Goal: Transaction & Acquisition: Subscribe to service/newsletter

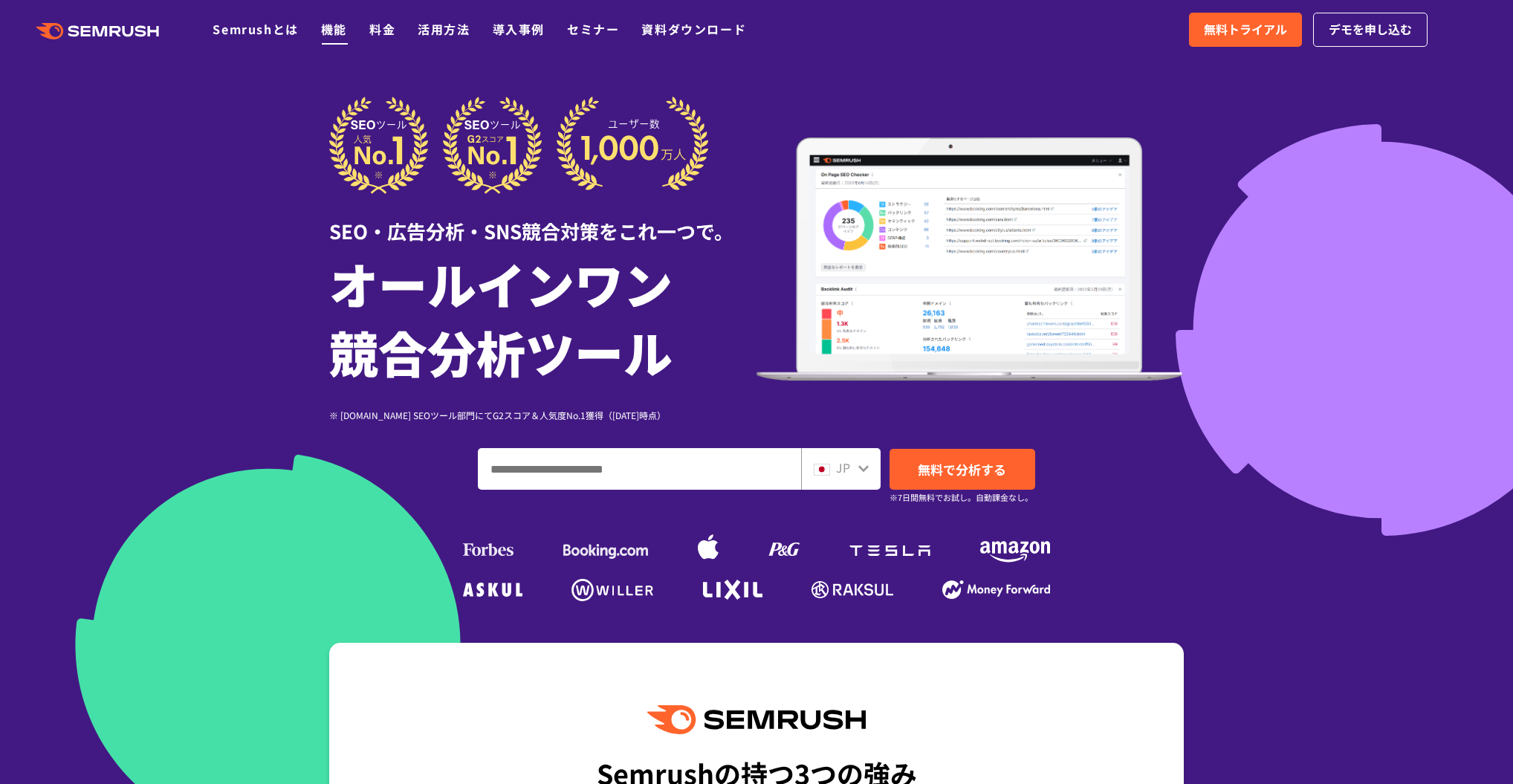
click at [340, 32] on link "機能" at bounding box center [333, 29] width 26 height 18
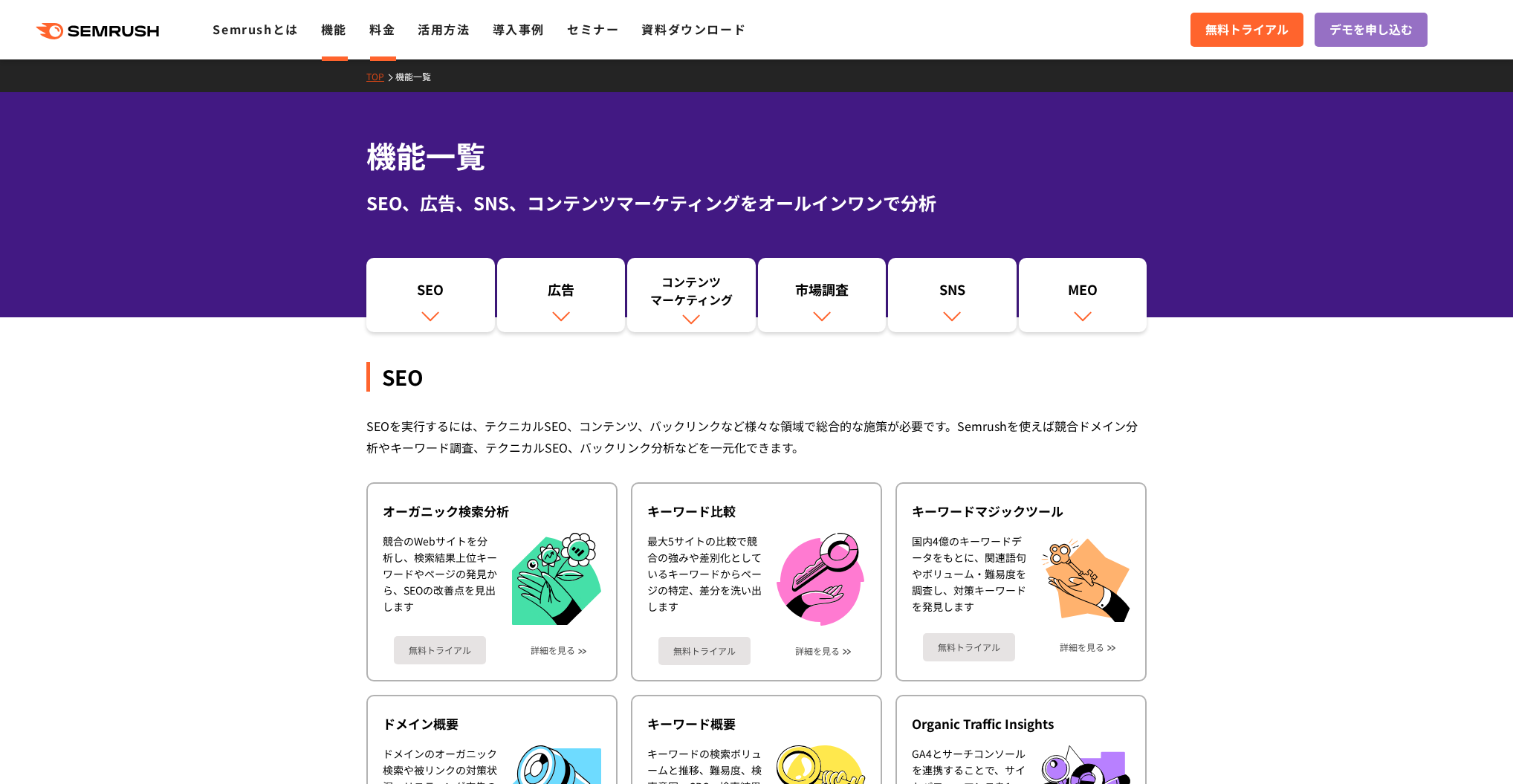
click at [383, 24] on link "料金" at bounding box center [382, 29] width 26 height 18
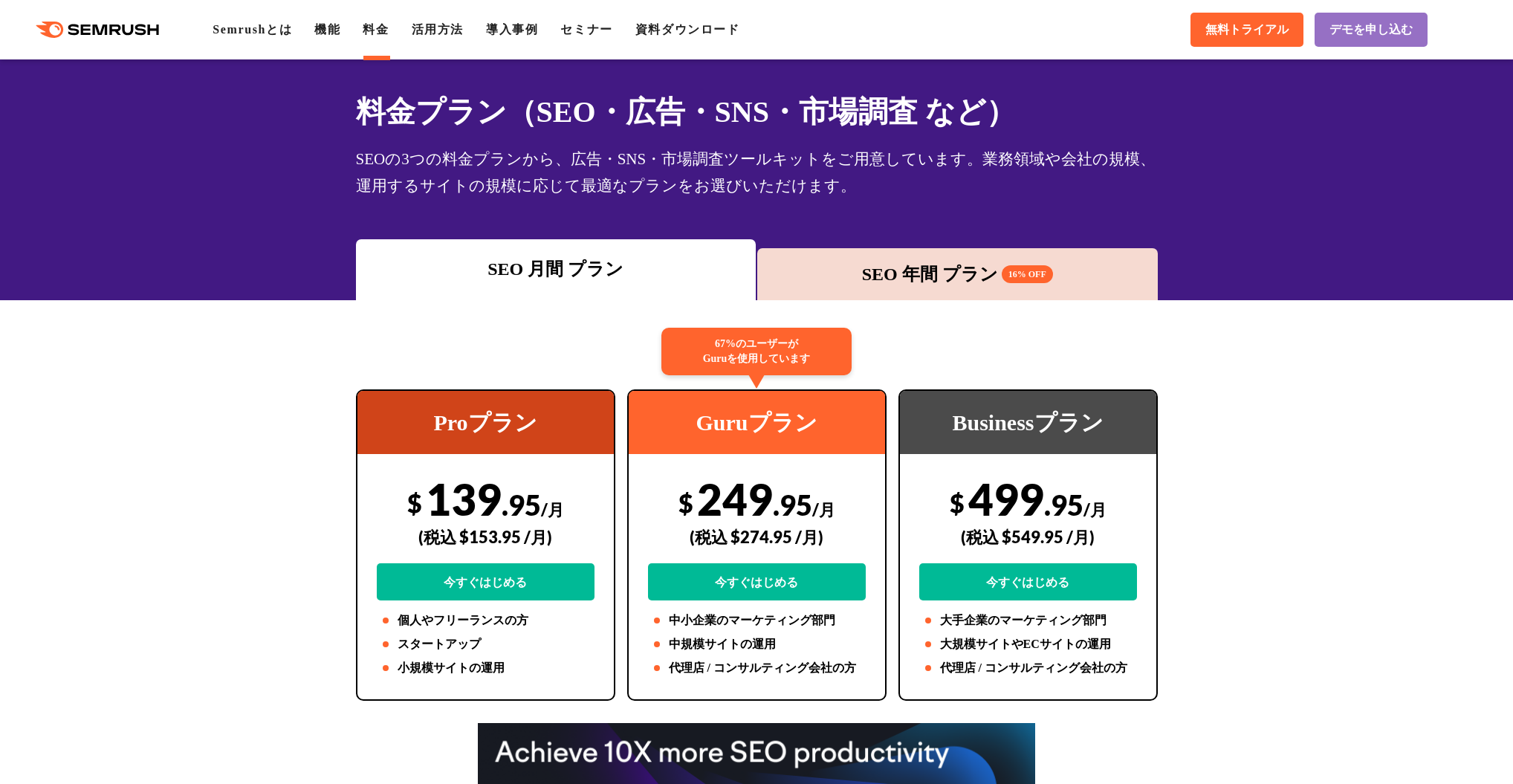
scroll to position [59, 0]
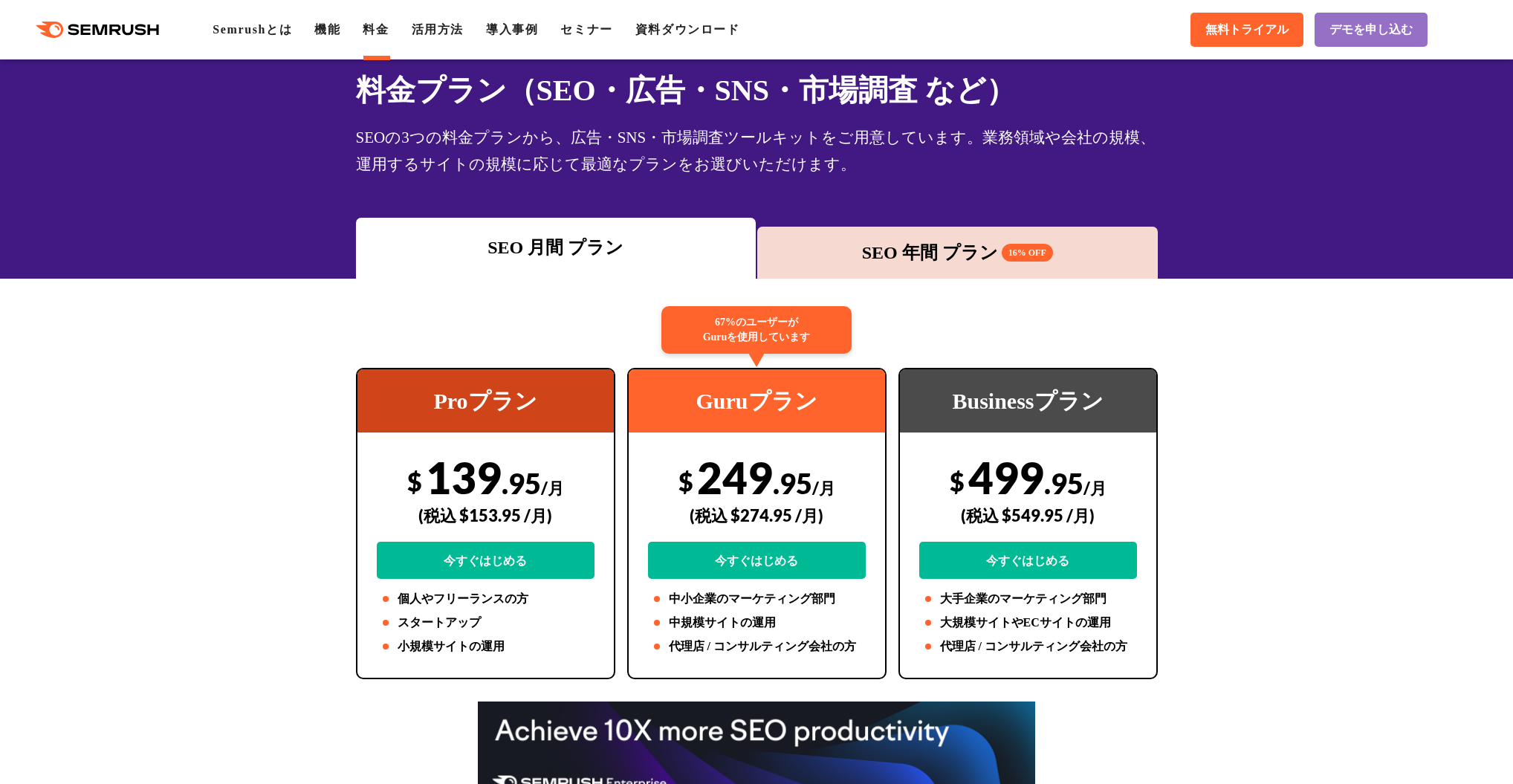
click at [866, 226] on div "SEO 年間 プラン 16% OFF" at bounding box center [957, 252] width 401 height 52
